Goal: Task Accomplishment & Management: Use online tool/utility

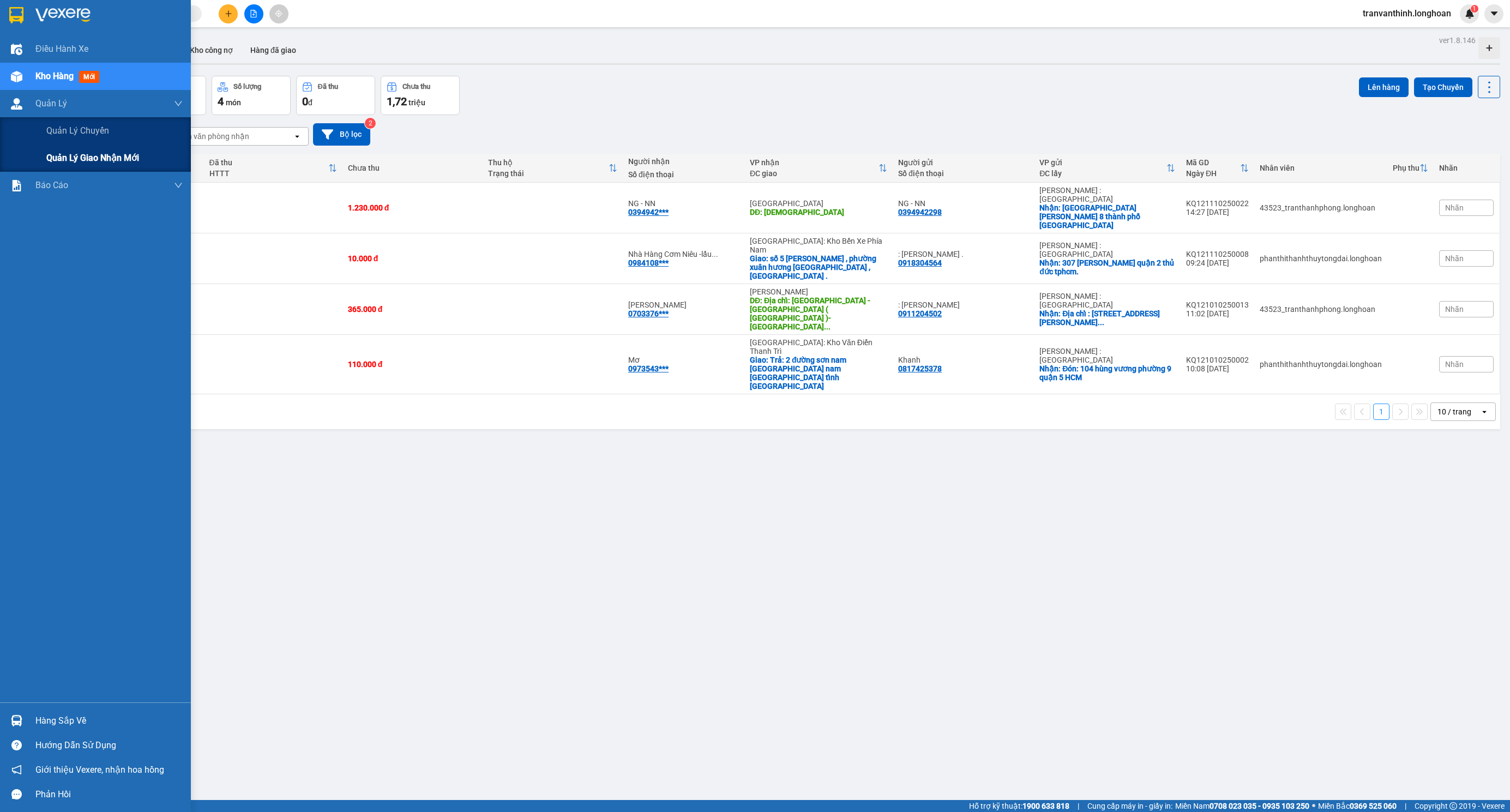
click at [112, 157] on span "Quản lý giao nhận mới" at bounding box center [93, 158] width 93 height 14
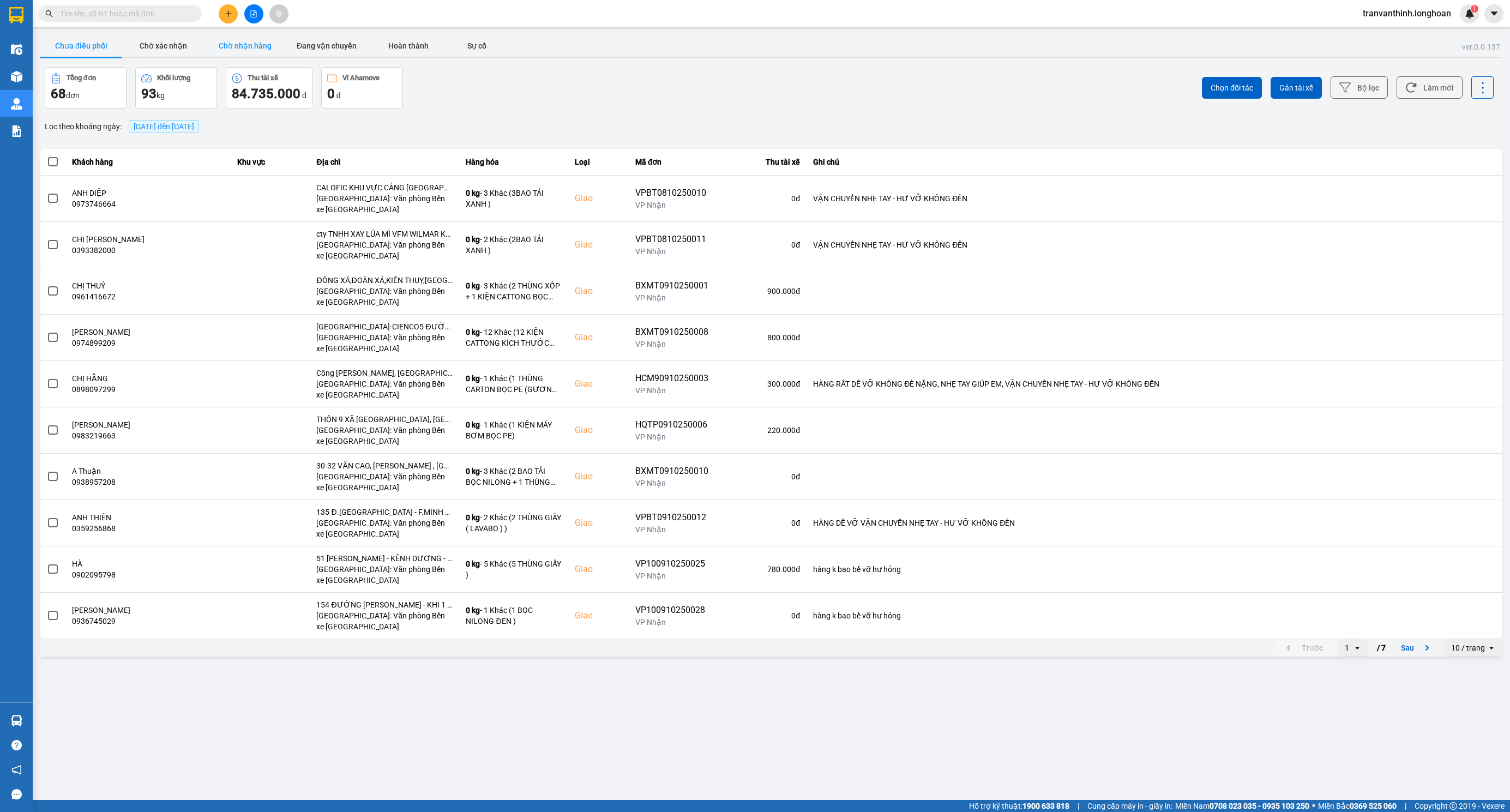
click at [230, 41] on button "Chờ nhận hàng" at bounding box center [245, 46] width 82 height 22
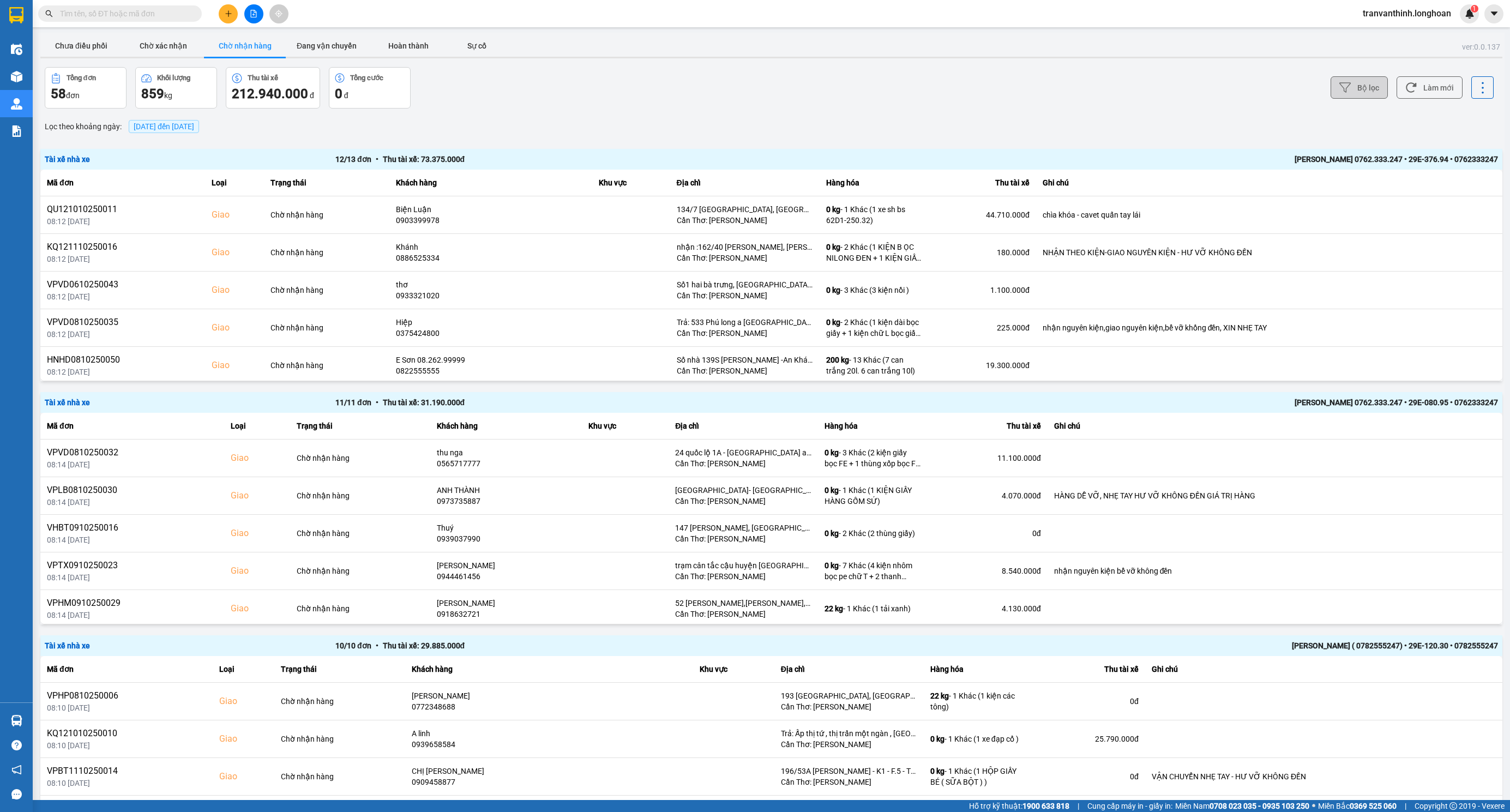
click at [1348, 89] on button "Bộ lọc" at bounding box center [1359, 87] width 57 height 22
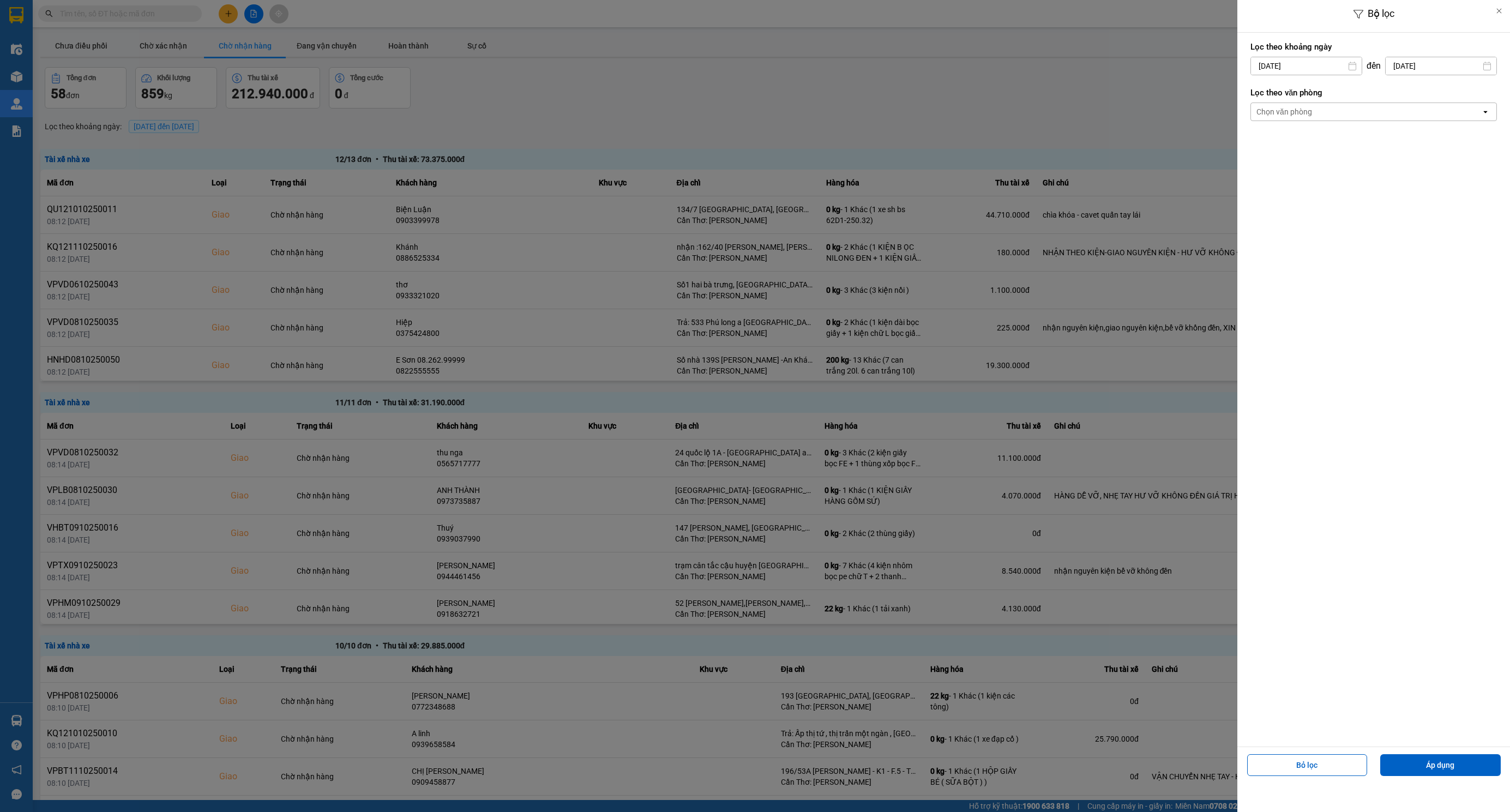
click at [1307, 64] on input "[DATE]" at bounding box center [1306, 65] width 111 height 17
click at [1342, 167] on div "10" at bounding box center [1344, 169] width 15 height 13
type input "[DATE]"
click at [1332, 116] on div "Chọn văn phòng" at bounding box center [1366, 111] width 230 height 17
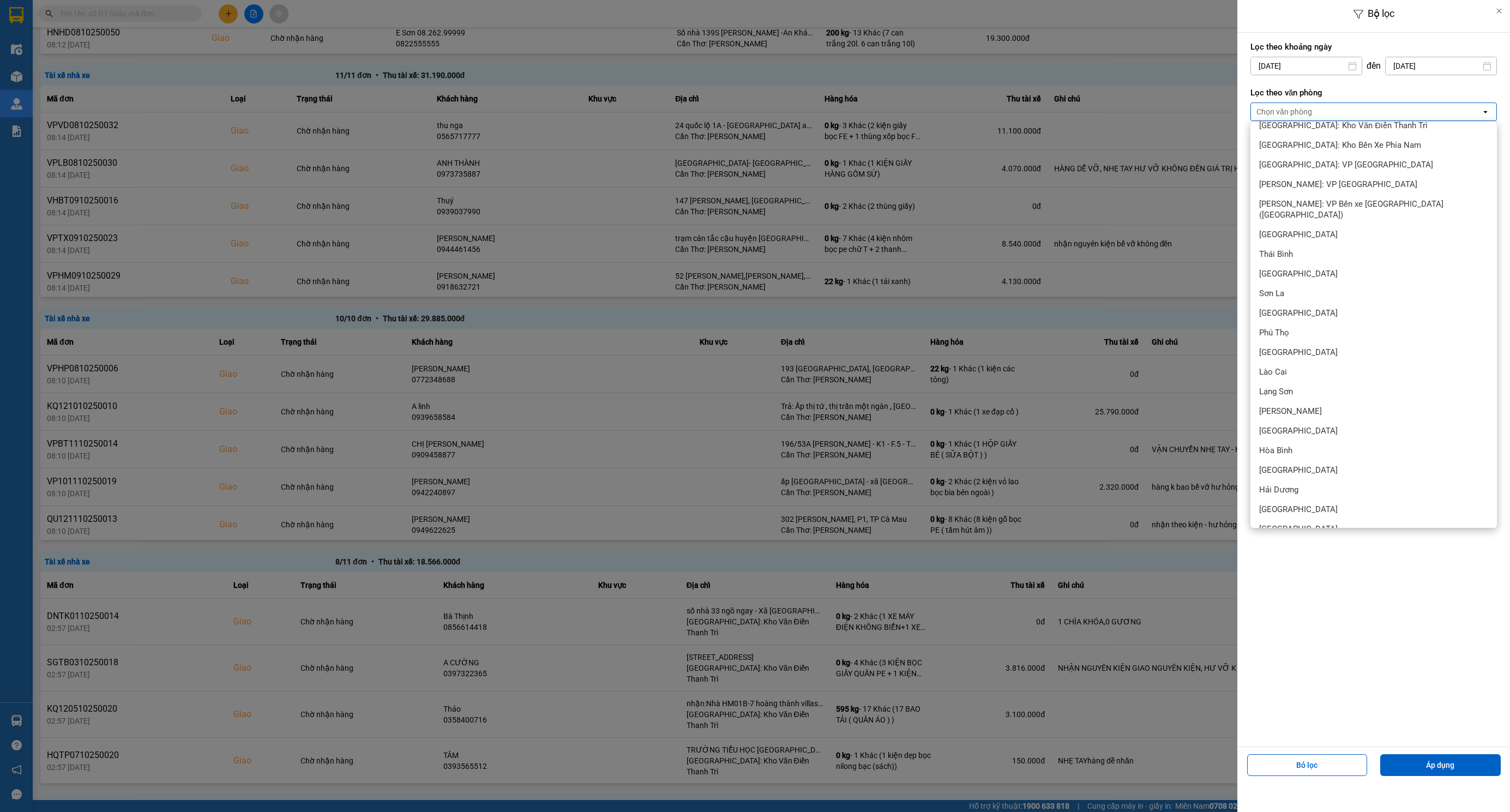
scroll to position [422, 0]
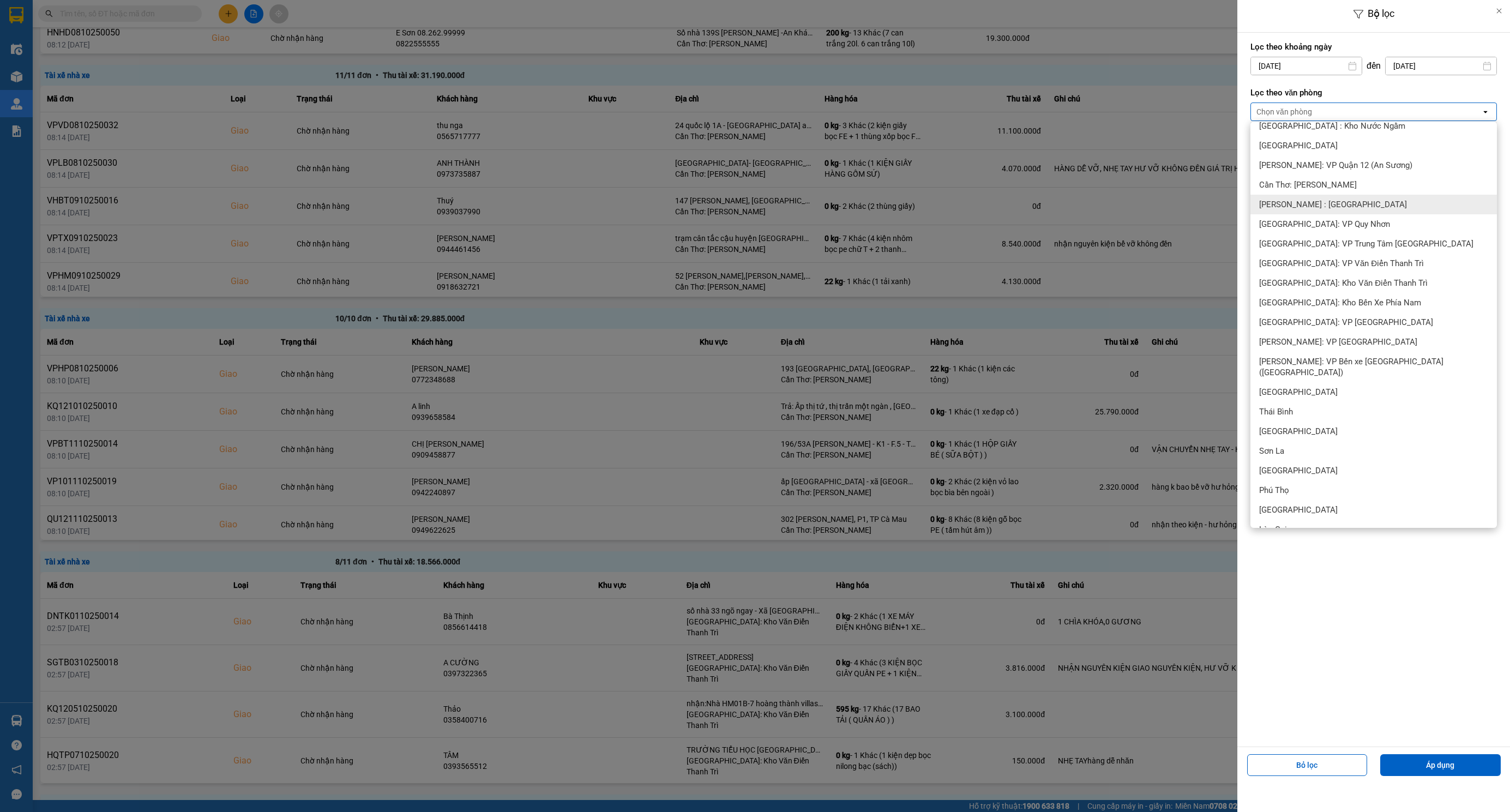
click at [1343, 199] on span "[PERSON_NAME] : [GEOGRAPHIC_DATA]" at bounding box center [1333, 204] width 148 height 11
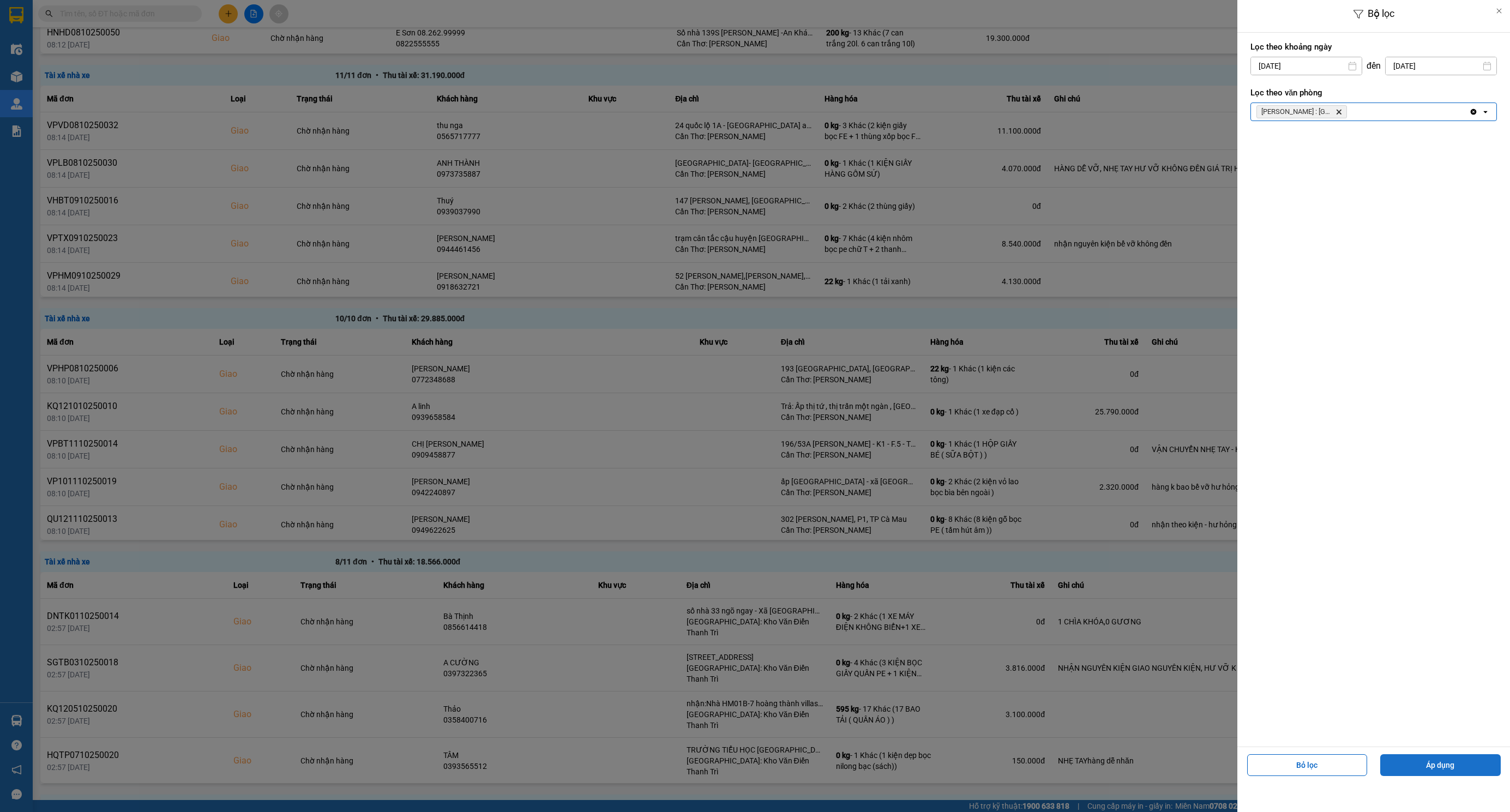
click at [1442, 769] on button "Áp dụng" at bounding box center [1441, 765] width 120 height 22
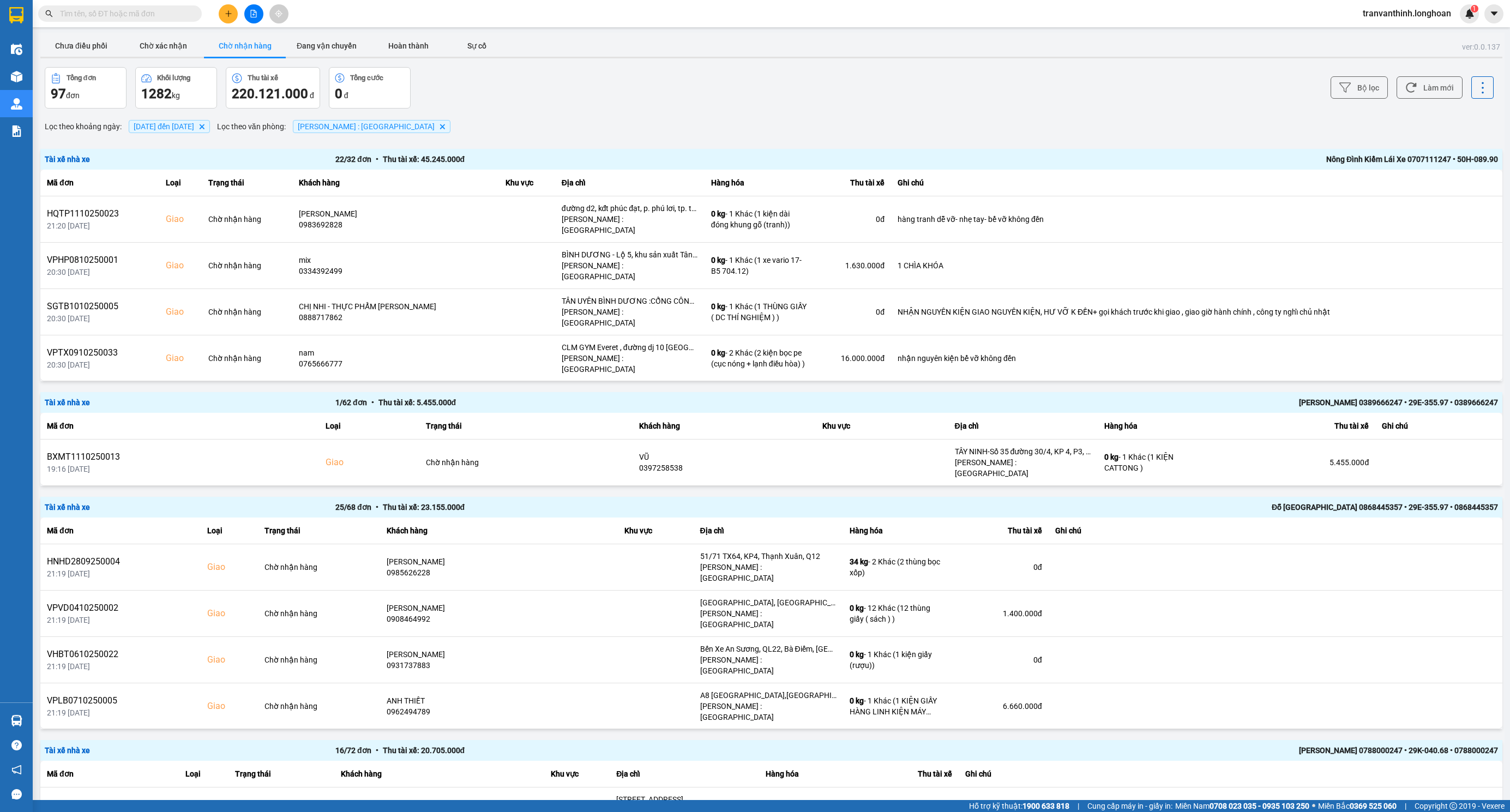
click at [1399, 157] on div "Nông Đình Kiểm Lái Xe 0707111247 • 50H-089.90" at bounding box center [1207, 159] width 581 height 12
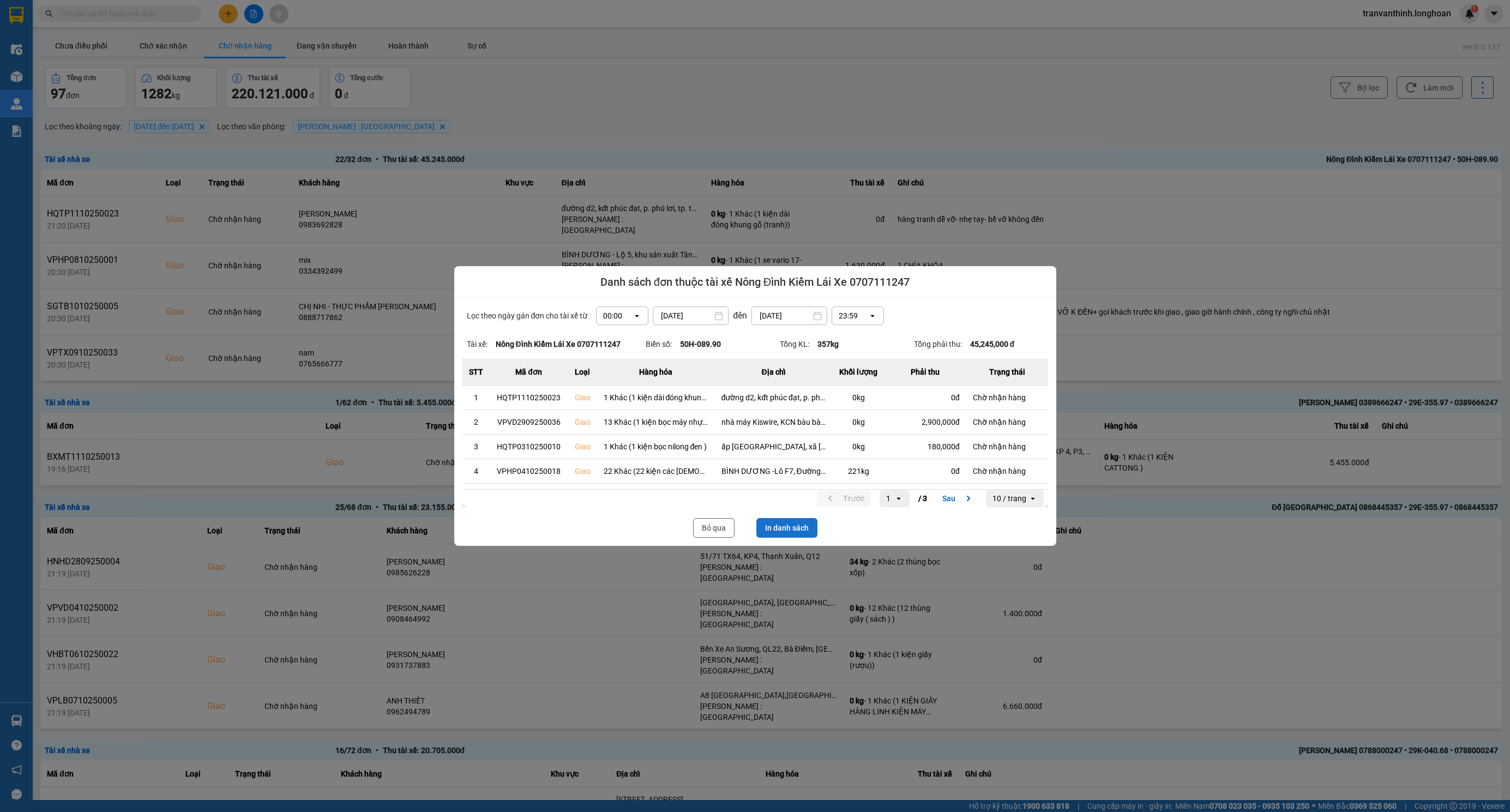
click at [788, 524] on button "In danh sách" at bounding box center [786, 528] width 61 height 20
click at [792, 525] on button "In danh sách" at bounding box center [786, 528] width 61 height 20
